Goal: Task Accomplishment & Management: Manage account settings

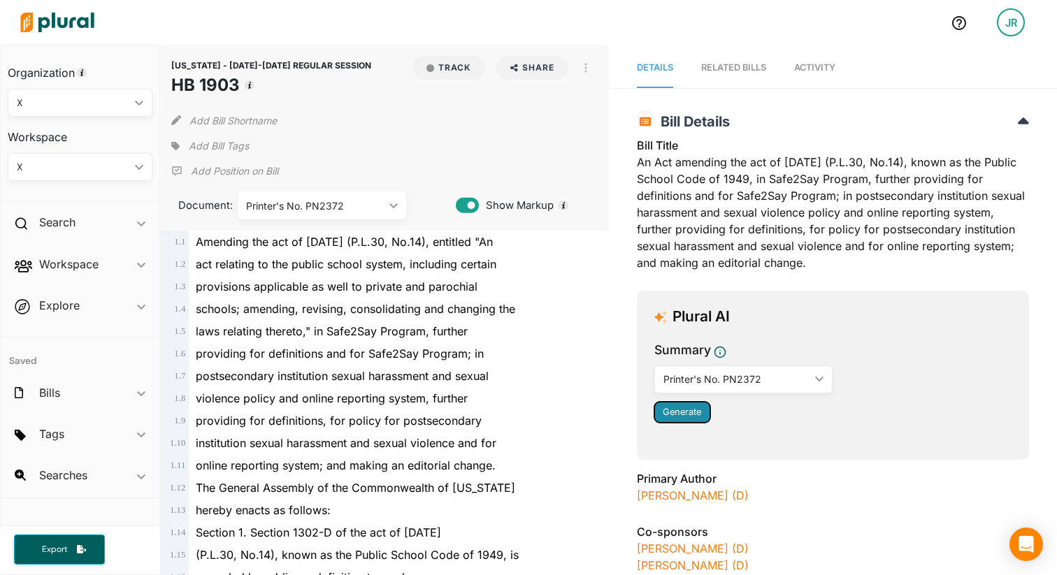
click at [684, 407] on span "Generate" at bounding box center [682, 412] width 38 height 10
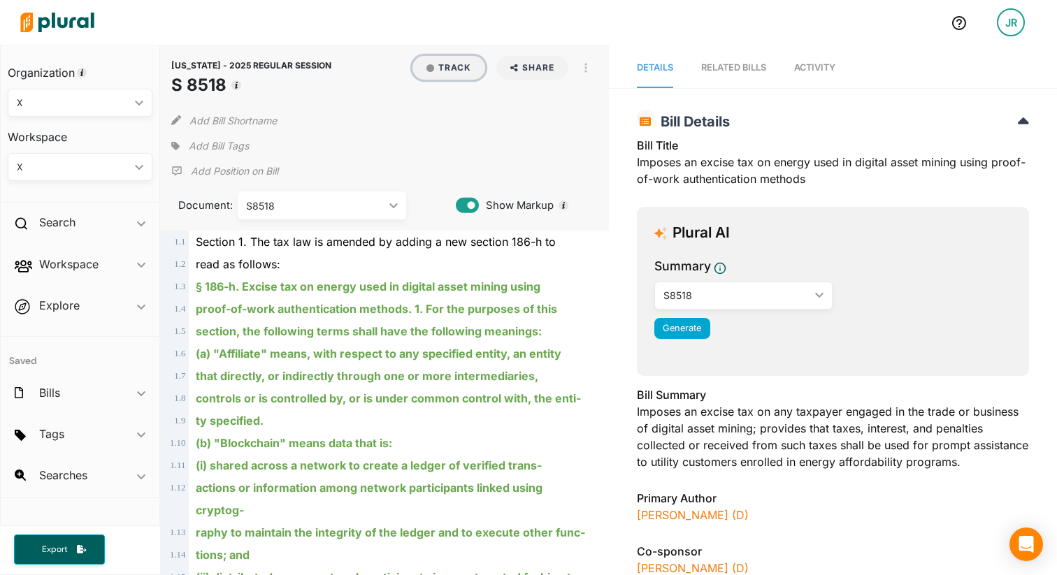
click at [454, 69] on button "Track" at bounding box center [449, 68] width 73 height 24
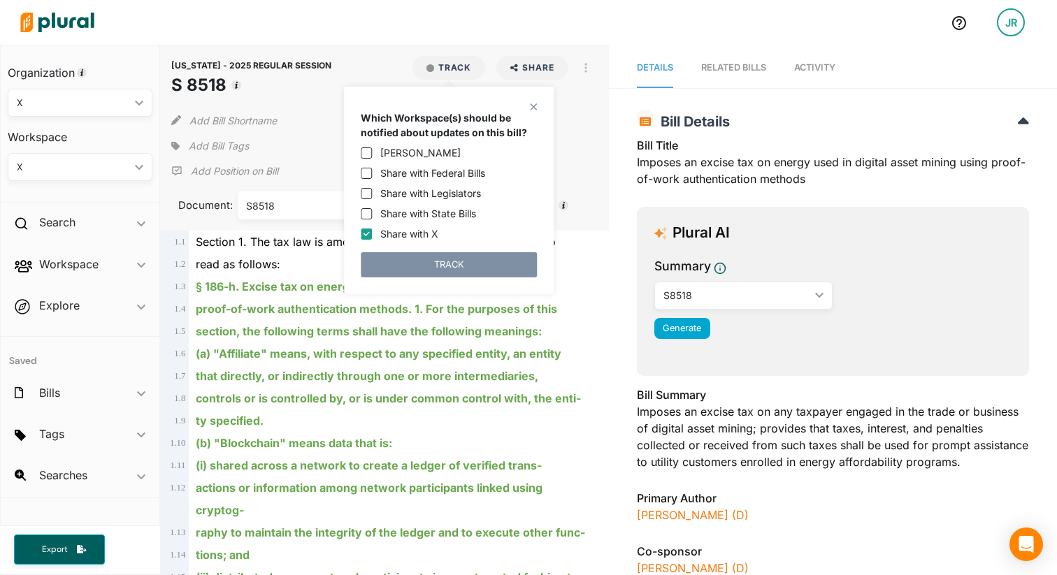
click at [392, 148] on label "Jordan Rodell" at bounding box center [420, 152] width 80 height 15
click at [372, 148] on input "Jordan Rodell" at bounding box center [366, 153] width 11 height 11
checkbox input "true"
click at [372, 206] on div "Share with State Bills" at bounding box center [449, 213] width 176 height 15
click at [366, 215] on input "Share with State Bills" at bounding box center [366, 213] width 11 height 11
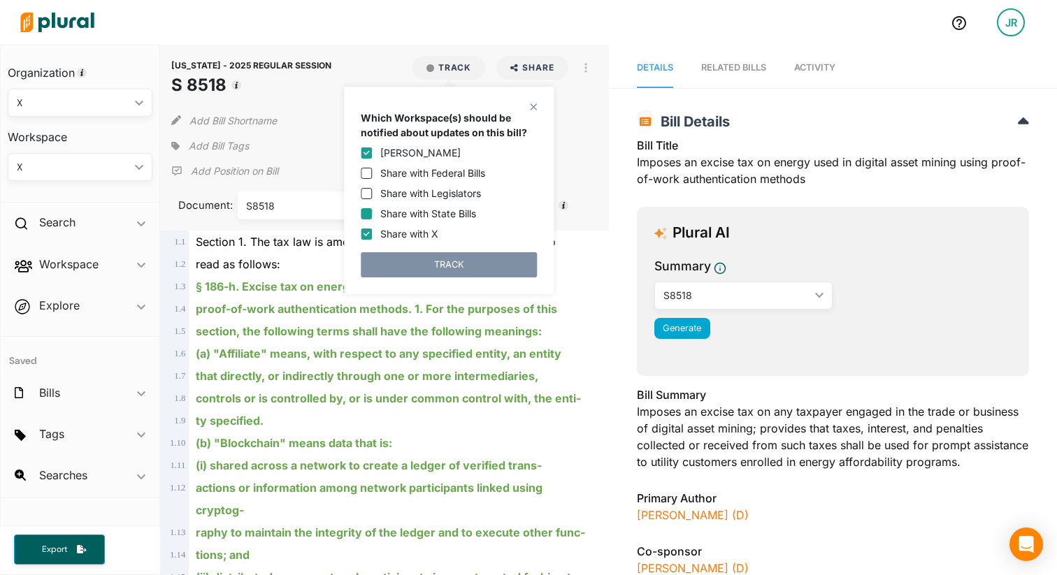
checkbox input "true"
click at [396, 271] on button "TRACK" at bounding box center [449, 264] width 176 height 25
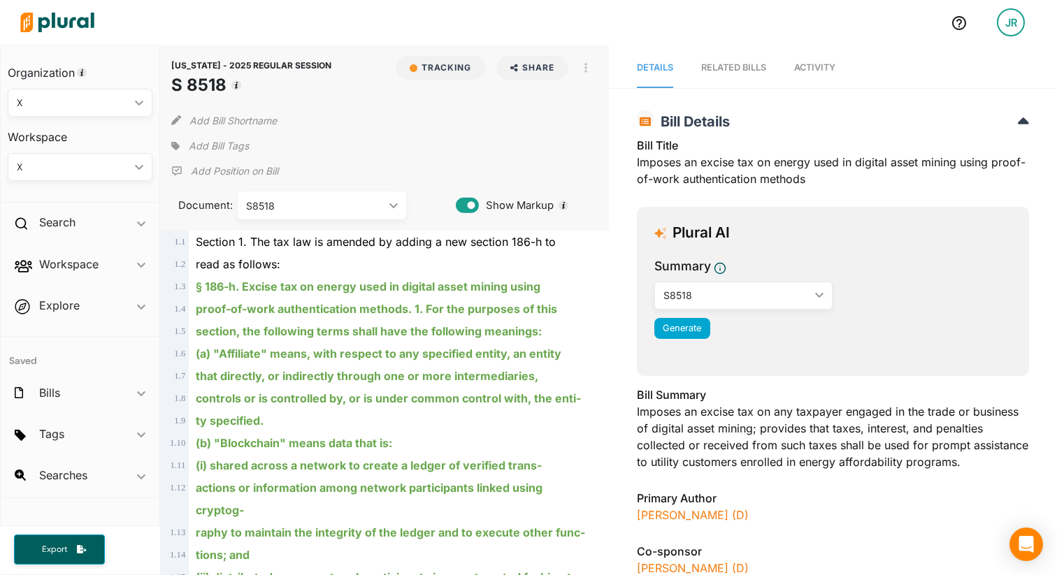
click at [237, 143] on span "Add Bill Tags" at bounding box center [219, 146] width 60 height 14
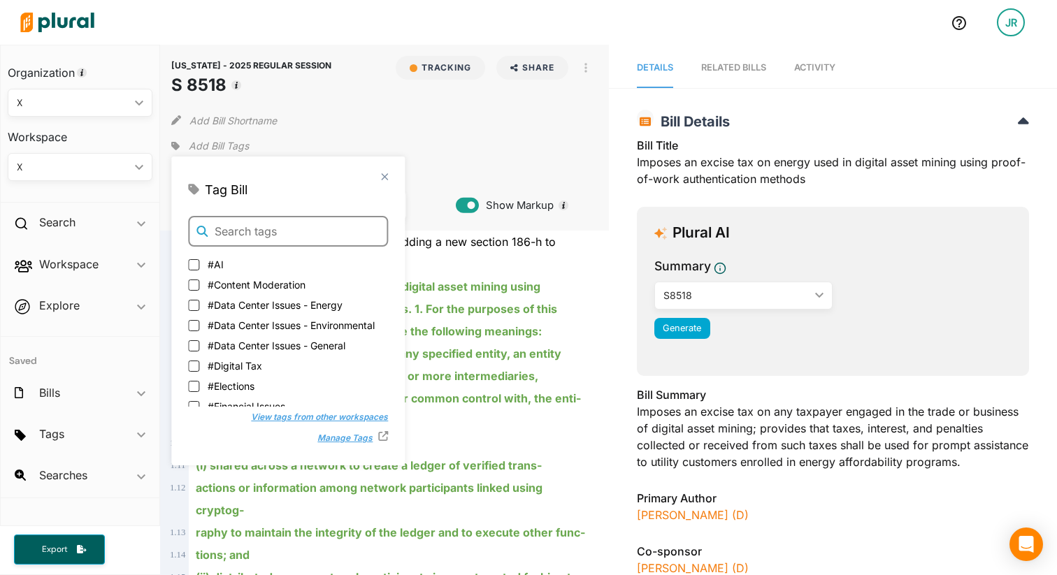
click at [253, 240] on input "text" at bounding box center [288, 231] width 200 height 31
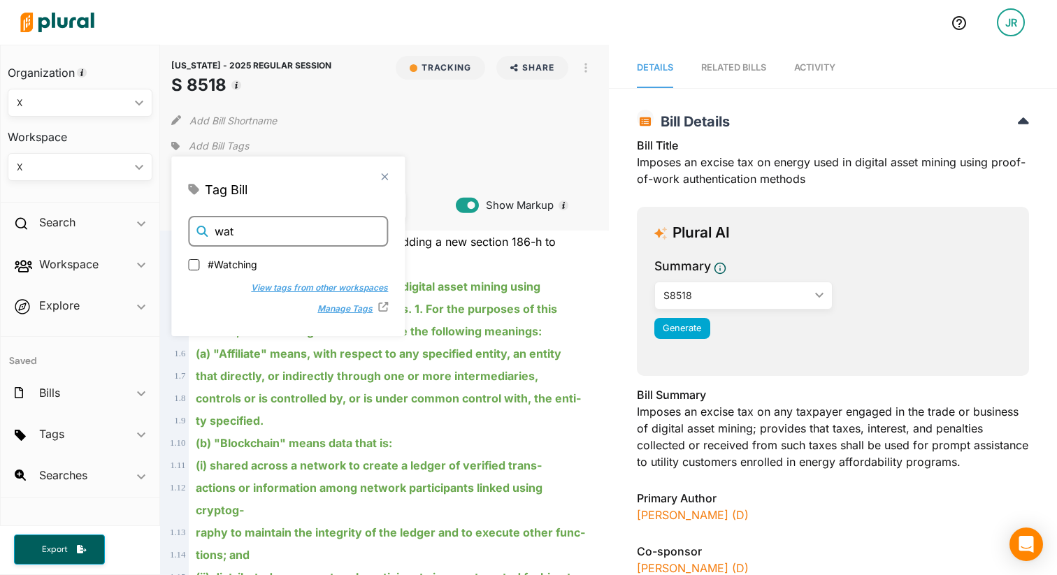
type input "wat"
click at [233, 262] on span "#Watching" at bounding box center [233, 263] width 50 height 15
click at [199, 262] on input "#Watching" at bounding box center [193, 263] width 11 height 11
checkbox input "true"
click at [241, 228] on input "wat" at bounding box center [288, 231] width 200 height 31
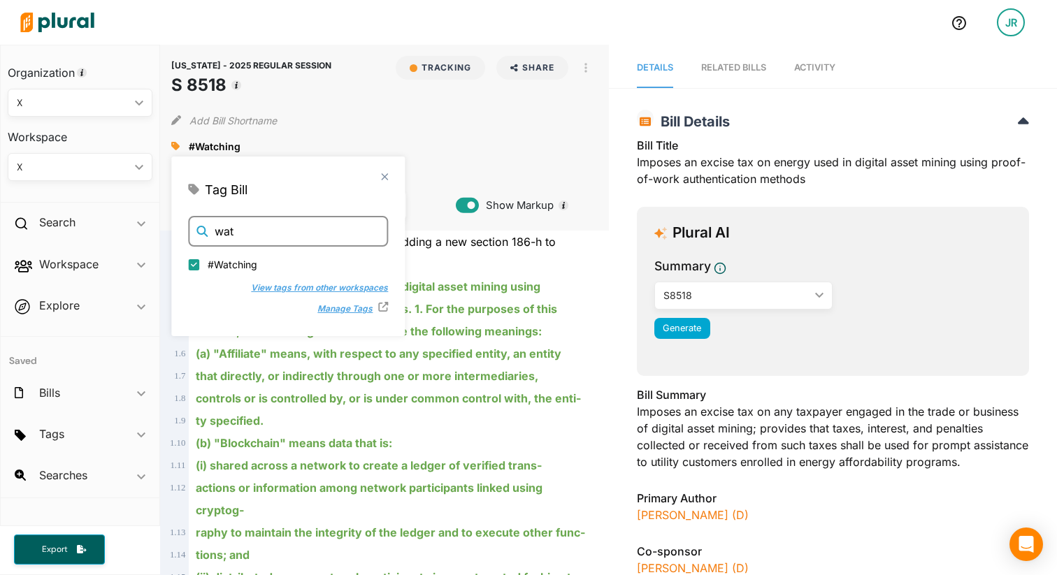
click at [241, 228] on input "wat" at bounding box center [288, 231] width 200 height 31
type input "finan"
click at [246, 270] on span "#Financial Issues" at bounding box center [247, 263] width 78 height 15
click at [199, 269] on input "#Financial Issues" at bounding box center [193, 263] width 11 height 11
checkbox input "true"
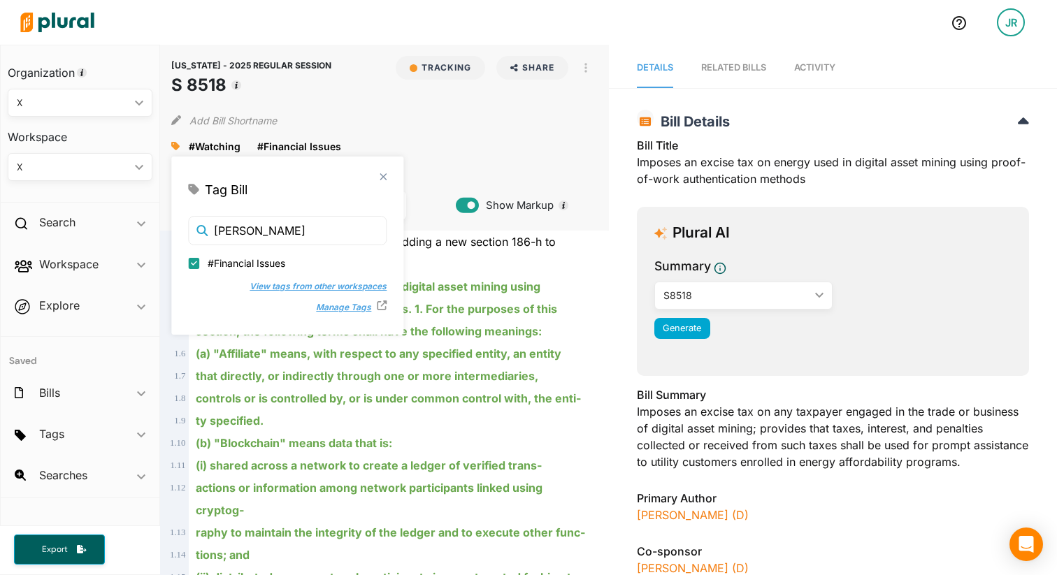
drag, startPoint x: 224, startPoint y: 82, endPoint x: 173, endPoint y: 85, distance: 51.2
click at [173, 85] on h1 "S 8518" at bounding box center [251, 85] width 160 height 25
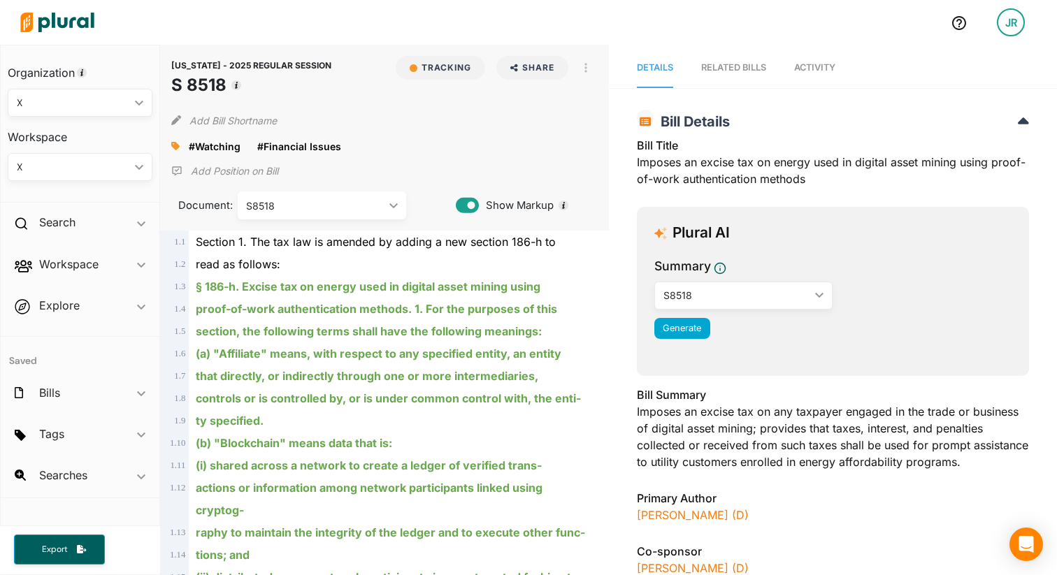
copy h1 "S 8518"
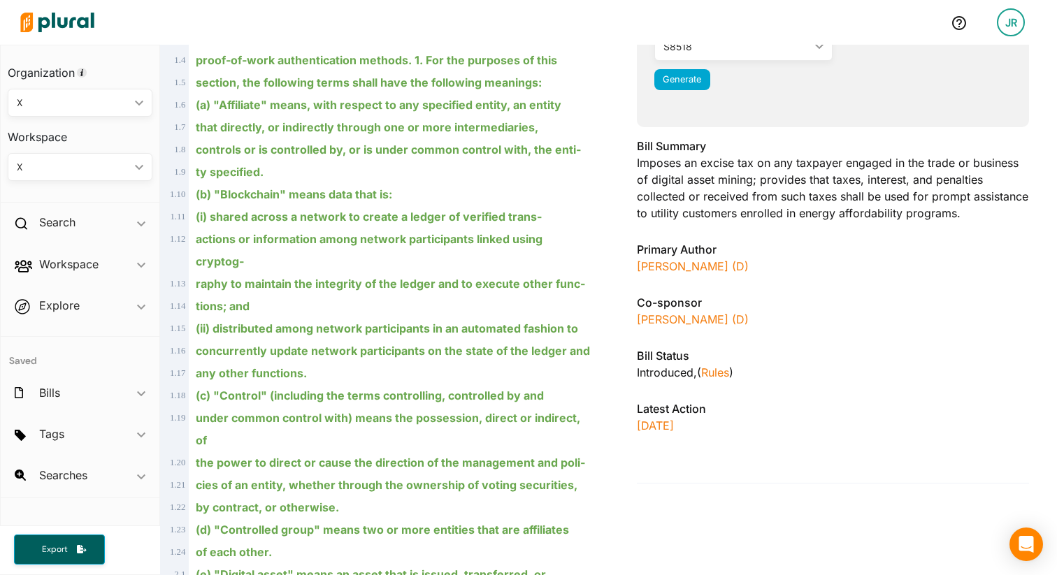
scroll to position [255, 0]
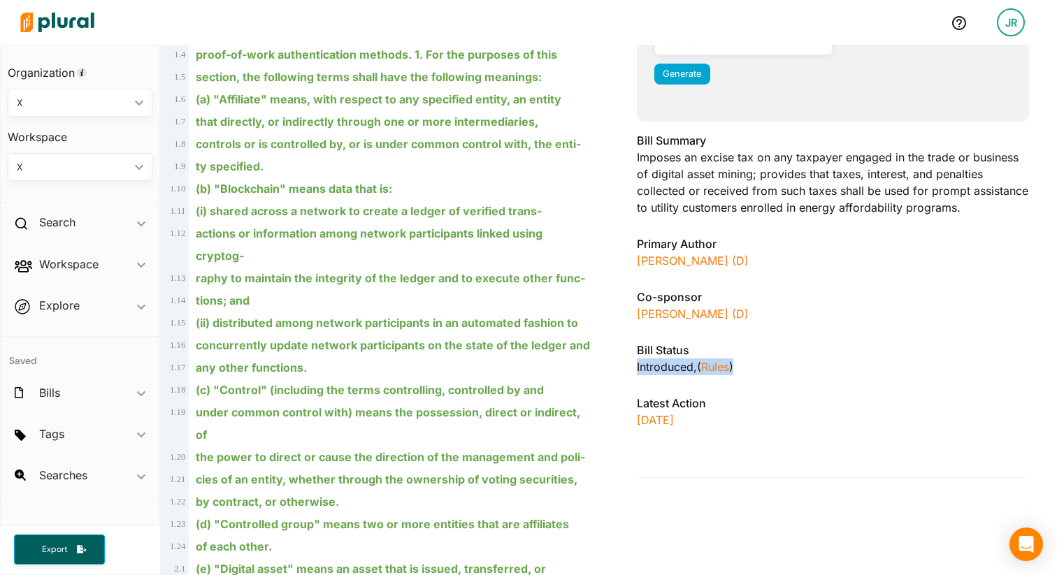
drag, startPoint x: 745, startPoint y: 370, endPoint x: 626, endPoint y: 370, distance: 118.2
click at [626, 371] on div "NEW YORK - 2025 REGULAR SESSION S 8518 Bill Details Bill Title Imposes an excis…" at bounding box center [833, 163] width 448 height 630
copy div "Introduced , ( Rules )"
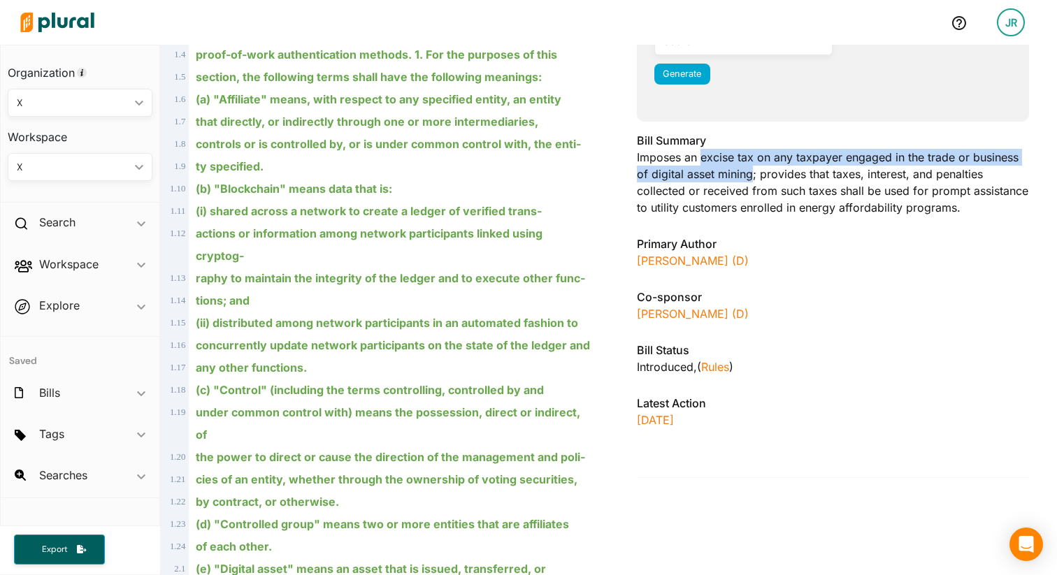
drag, startPoint x: 700, startPoint y: 156, endPoint x: 752, endPoint y: 177, distance: 55.8
click at [752, 177] on div "Bill Summary Imposes an excise tax on any taxpayer engaged in the trade or busi…" at bounding box center [833, 178] width 392 height 92
copy div "excise tax on any taxpayer engaged in the trade or business of digital asset mi…"
drag, startPoint x: 777, startPoint y: 314, endPoint x: 633, endPoint y: 315, distance: 143.3
click at [633, 315] on div "NEW YORK - 2025 REGULAR SESSION S 8518 Bill Details Bill Title Imposes an excis…" at bounding box center [833, 163] width 448 height 630
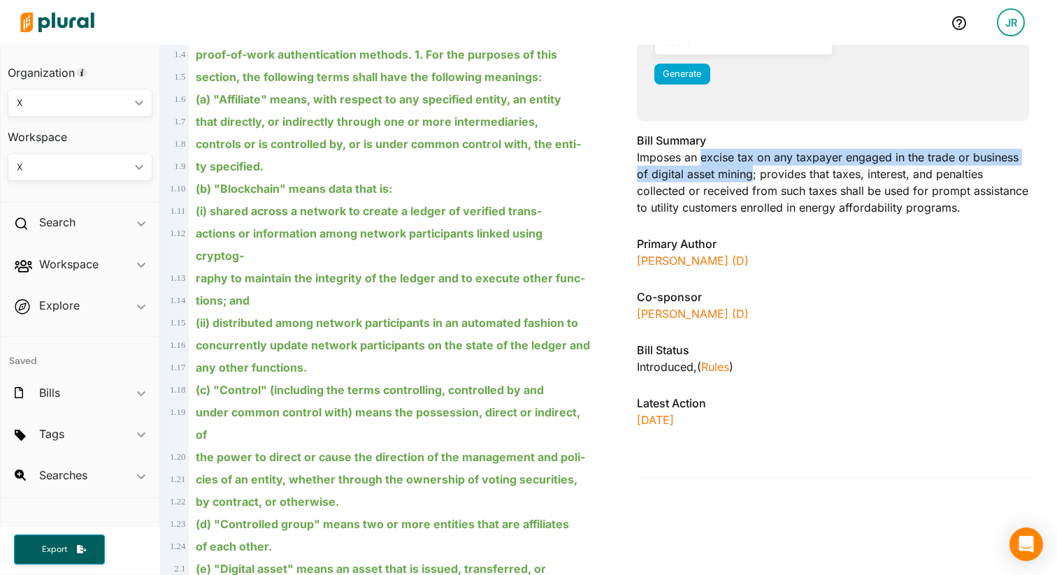
copy link "Andrew Gounardes (D)"
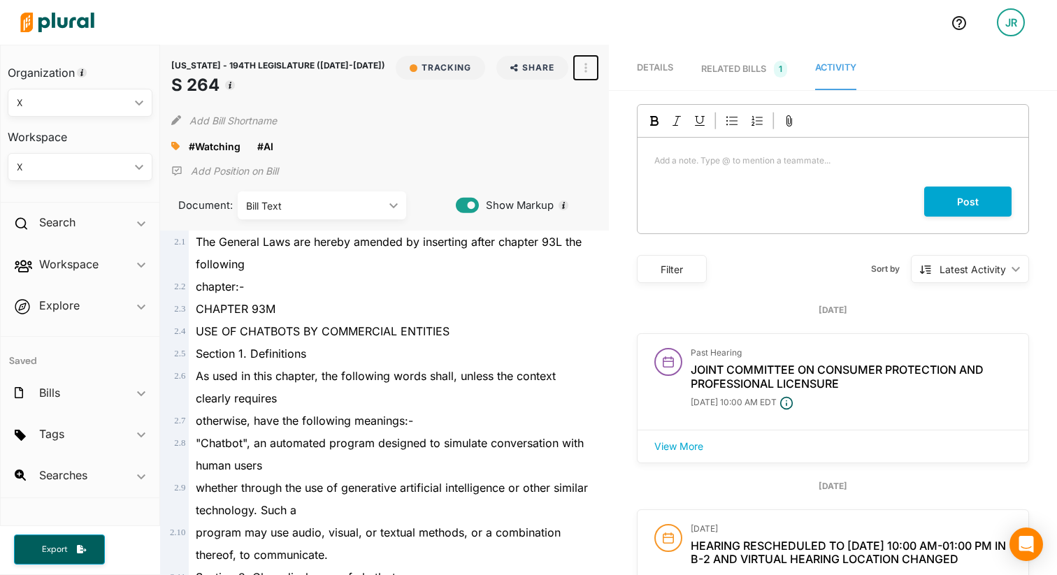
click at [582, 80] on button "button" at bounding box center [586, 68] width 24 height 24
click at [623, 137] on div "View Source" at bounding box center [645, 131] width 85 height 12
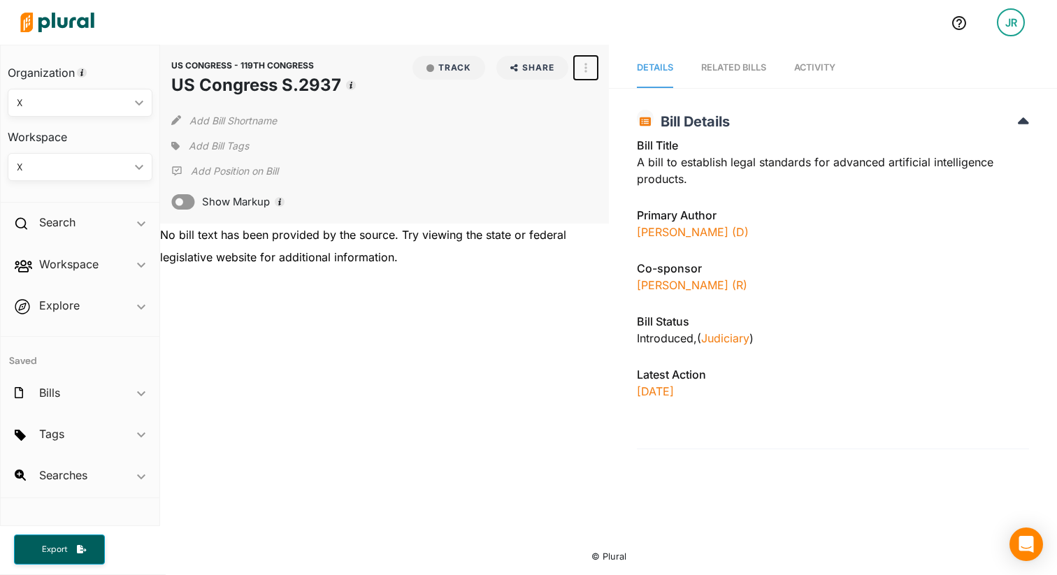
click at [587, 69] on button "button" at bounding box center [586, 68] width 24 height 24
click at [596, 96] on link "View Source" at bounding box center [636, 99] width 122 height 32
click at [445, 62] on button "Track" at bounding box center [449, 68] width 73 height 24
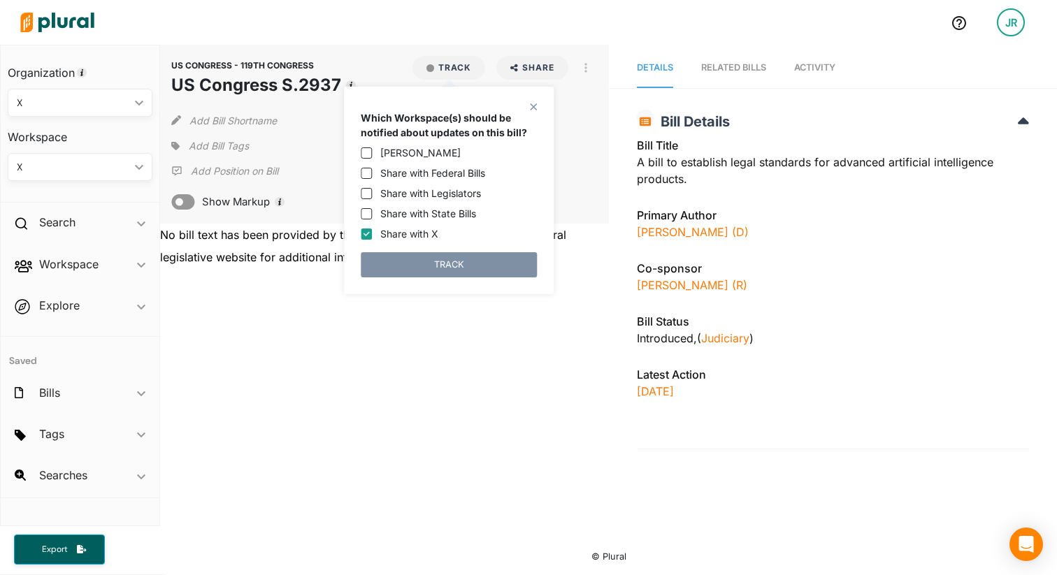
click at [404, 152] on label "Jordan Rodell" at bounding box center [420, 152] width 80 height 15
click at [372, 152] on input "Jordan Rodell" at bounding box center [366, 153] width 11 height 11
checkbox input "true"
click at [406, 173] on label "Share with Federal Bills" at bounding box center [432, 173] width 105 height 15
click at [372, 173] on input "Share with Federal Bills" at bounding box center [366, 173] width 11 height 11
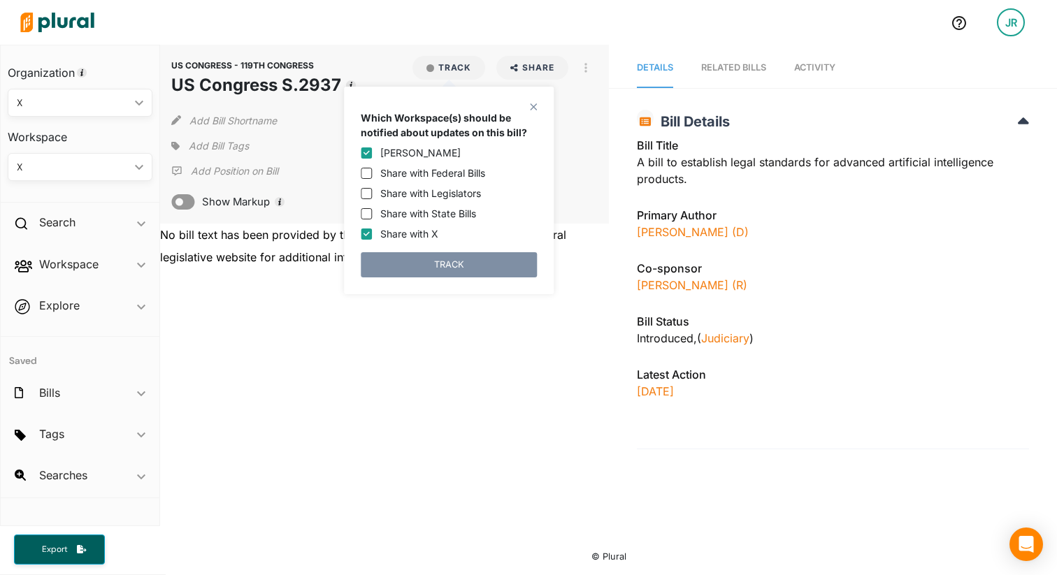
checkbox input "true"
click at [413, 272] on button "TRACK" at bounding box center [449, 264] width 176 height 25
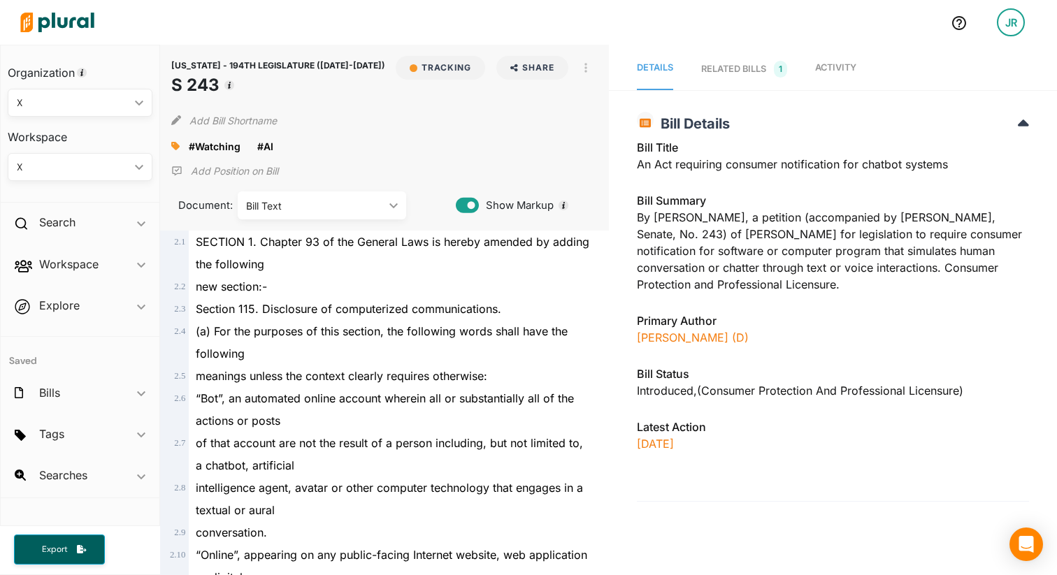
drag, startPoint x: 222, startPoint y: 85, endPoint x: 168, endPoint y: 80, distance: 54.7
click at [168, 80] on div "[US_STATE] - 194TH LEGISLATURE ([DATE]-[DATE]) S 243 Tracking Share Email Linke…" at bounding box center [384, 138] width 448 height 186
click at [241, 100] on header "[US_STATE] - 194TH LEGISLATURE ([DATE]-[DATE]) S 243" at bounding box center [278, 80] width 214 height 48
drag, startPoint x: 217, startPoint y: 87, endPoint x: 169, endPoint y: 87, distance: 48.3
click at [169, 87] on div "[US_STATE] - 194TH LEGISLATURE ([DATE]-[DATE]) S 243 Tracking Share Email Linke…" at bounding box center [384, 138] width 448 height 186
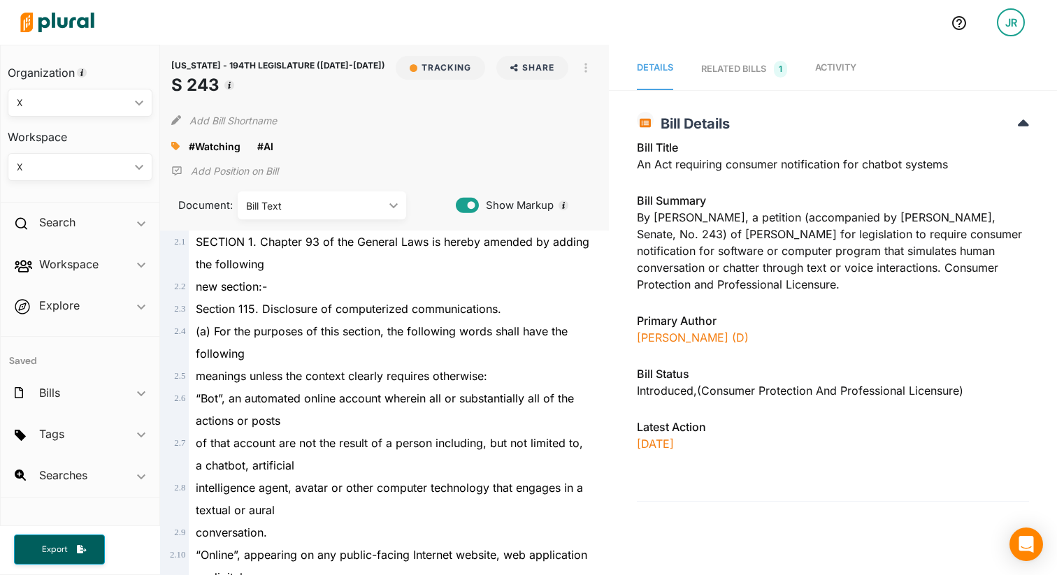
click at [169, 87] on div "[US_STATE] - 194TH LEGISLATURE ([DATE]-[DATE]) S 243 Tracking Share Email Linke…" at bounding box center [384, 138] width 448 height 186
click at [213, 91] on h1 "S 243" at bounding box center [278, 85] width 214 height 25
copy div "S 243 Tracking"
